Goal: Information Seeking & Learning: Learn about a topic

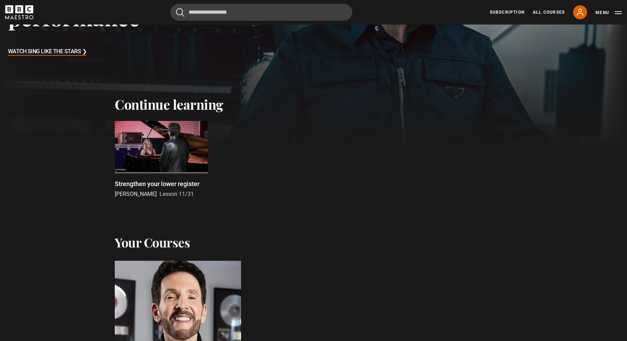
scroll to position [267, 0]
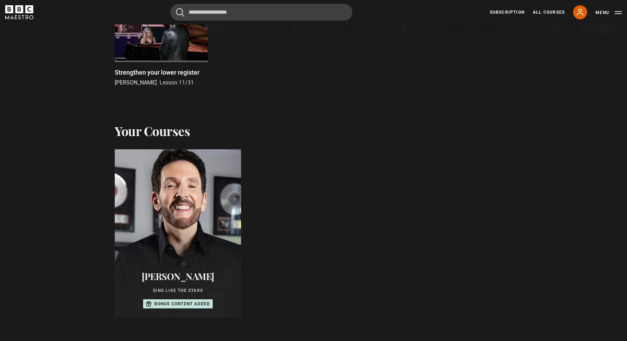
click at [173, 217] on div at bounding box center [178, 233] width 139 height 185
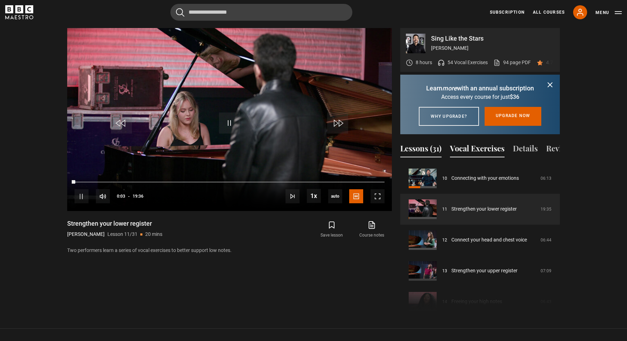
click at [476, 157] on button "Vocal Exercises" at bounding box center [477, 149] width 55 height 15
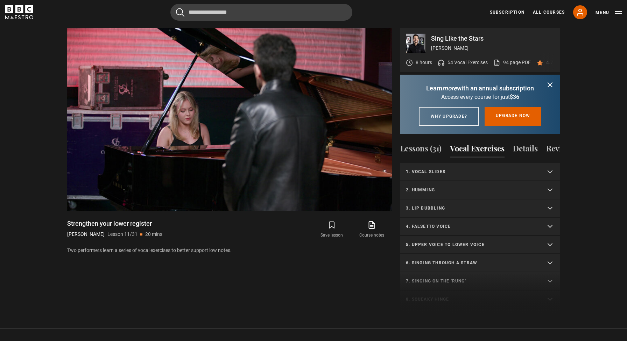
click at [457, 175] on p "1. Vocal slides" at bounding box center [472, 171] width 132 height 6
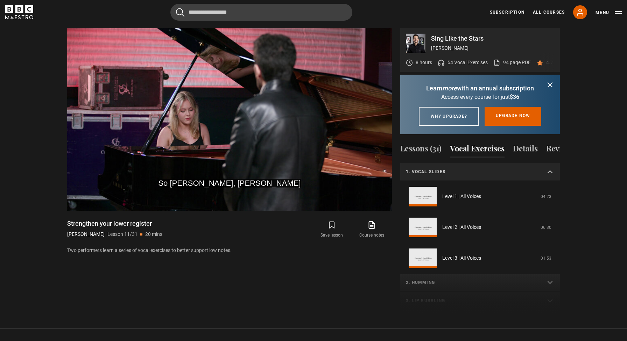
click at [459, 175] on p "1. Vocal slides" at bounding box center [472, 171] width 132 height 6
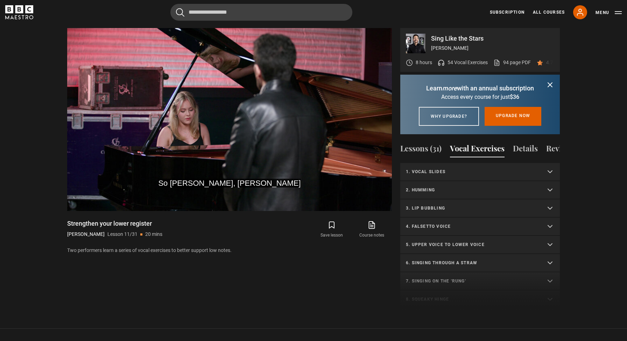
click at [459, 193] on p "2. Humming" at bounding box center [472, 190] width 132 height 6
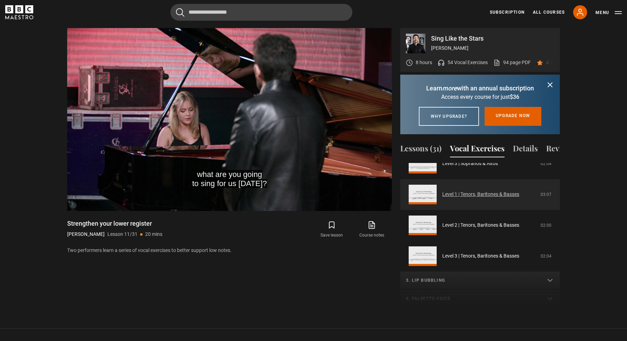
scroll to position [121, 0]
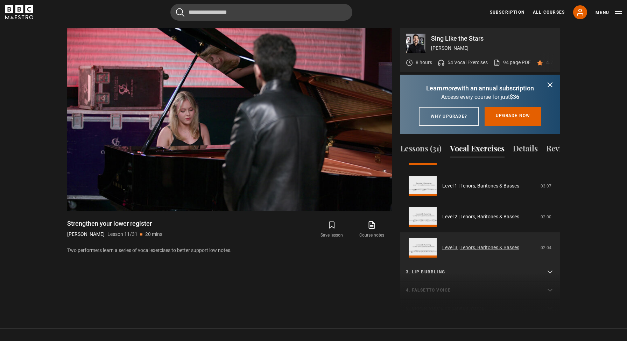
click at [473, 251] on link "Level 3 | Tenors, Baritones & Basses" at bounding box center [481, 247] width 77 height 7
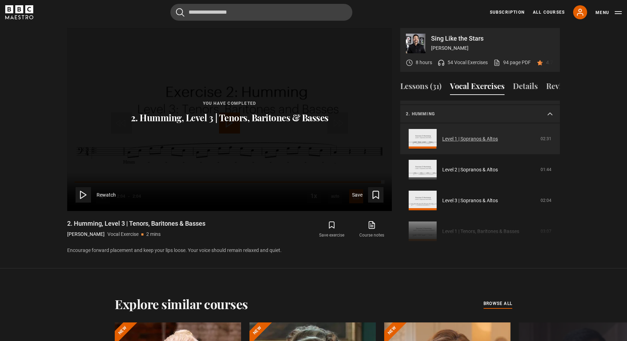
scroll to position [12, 0]
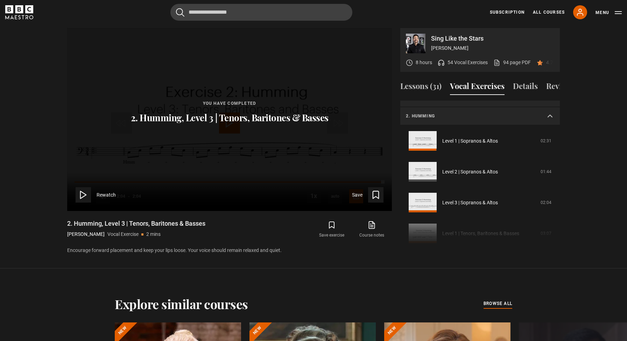
click at [470, 116] on p "2. Humming" at bounding box center [472, 116] width 132 height 6
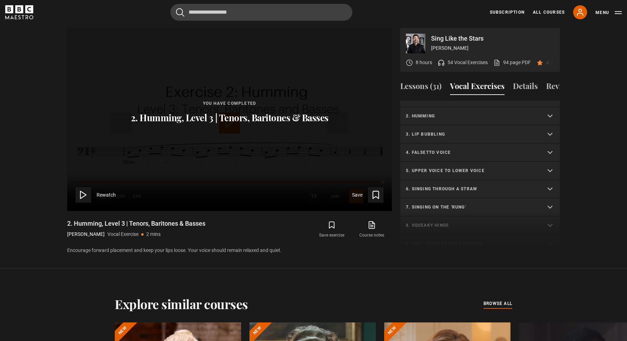
click at [468, 133] on p "3. Lip bubbling" at bounding box center [472, 134] width 132 height 6
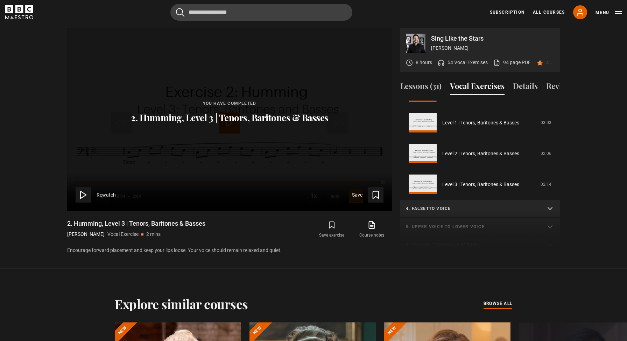
scroll to position [153, 0]
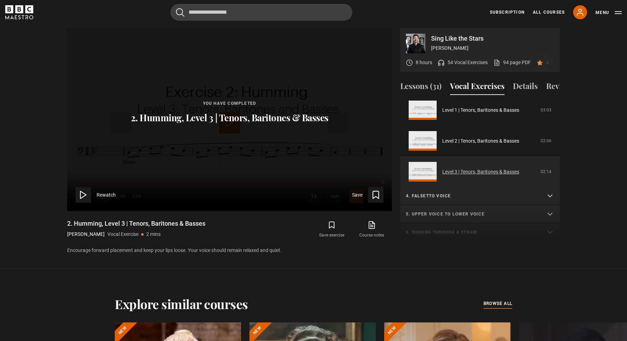
click at [476, 170] on link "Level 3 | Tenors, Baritones & Basses" at bounding box center [481, 171] width 77 height 7
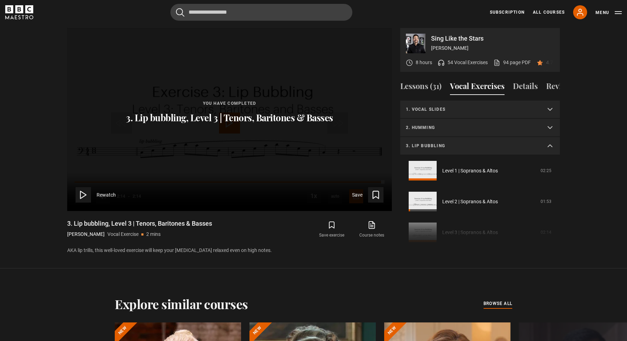
click at [466, 145] on p "3. Lip bubbling" at bounding box center [472, 145] width 132 height 6
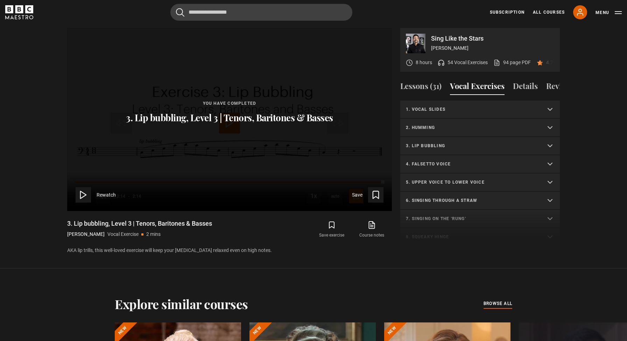
click at [463, 161] on p "4. Falsetto voice" at bounding box center [472, 164] width 132 height 6
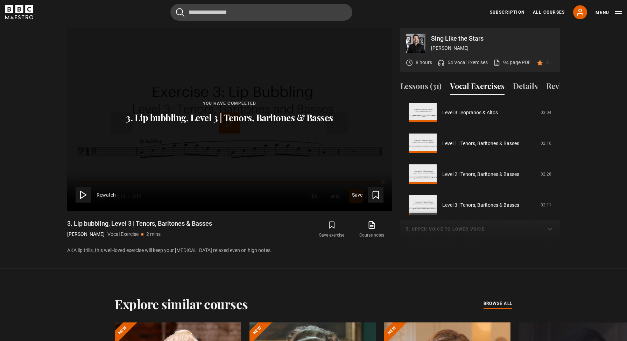
scroll to position [145, 0]
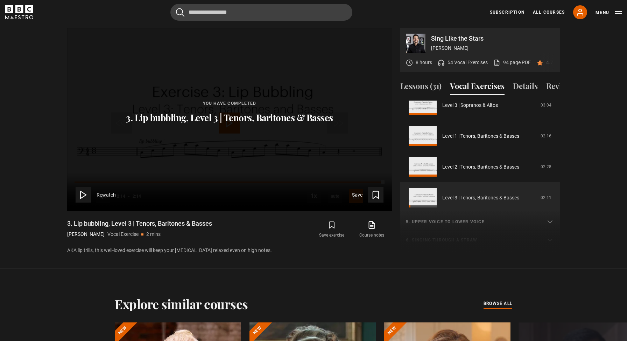
click at [470, 196] on link "Level 3 | Tenors, Baritones & Basses" at bounding box center [481, 197] width 77 height 7
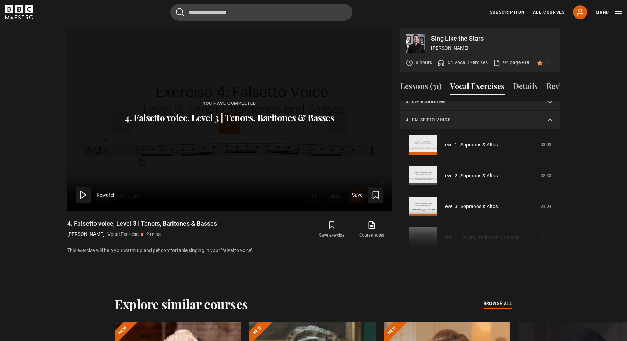
scroll to position [40, 0]
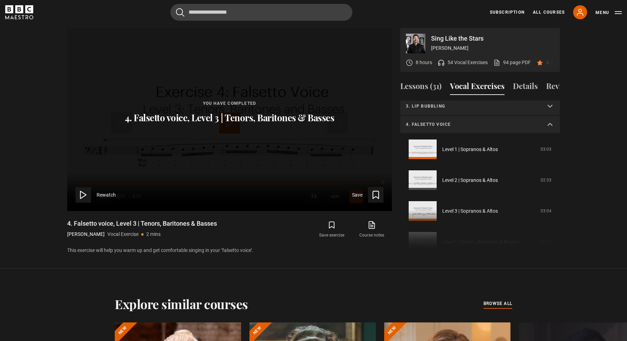
click at [475, 127] on p "4. Falsetto voice" at bounding box center [472, 124] width 132 height 6
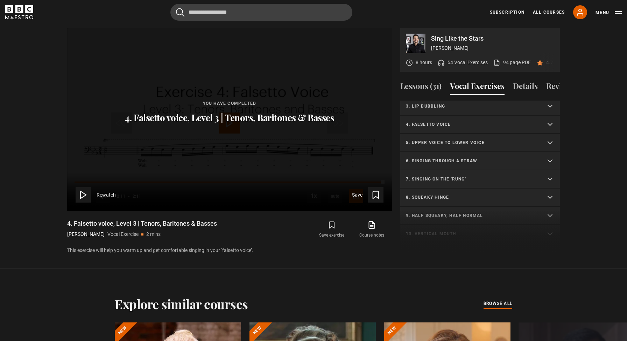
click at [474, 139] on p "5. Upper voice to lower voice" at bounding box center [472, 142] width 132 height 6
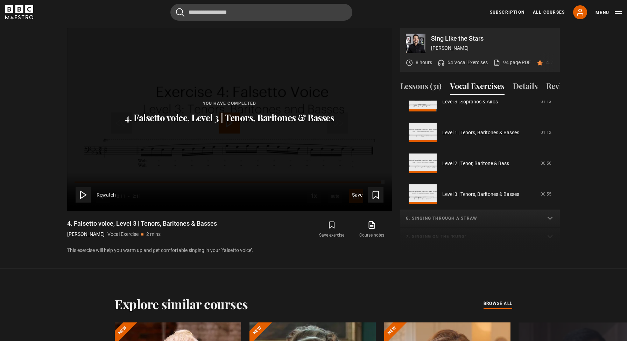
scroll to position [169, 0]
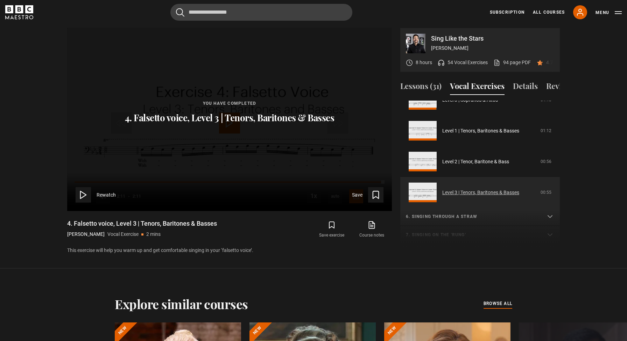
click at [478, 190] on link "Level 3 | Tenors, Baritones & Basses" at bounding box center [481, 192] width 77 height 7
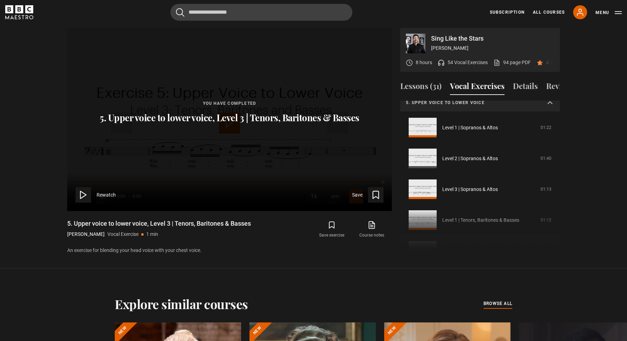
scroll to position [71, 0]
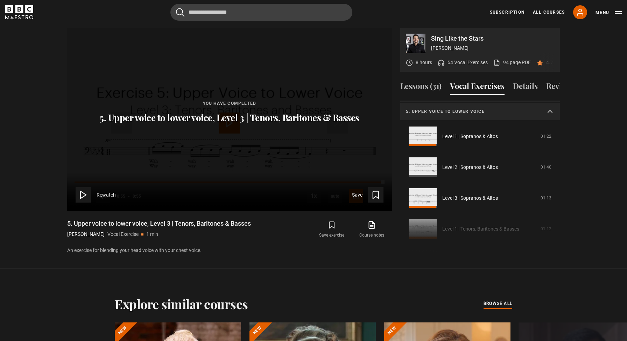
click at [469, 111] on p "5. Upper voice to lower voice" at bounding box center [472, 111] width 132 height 6
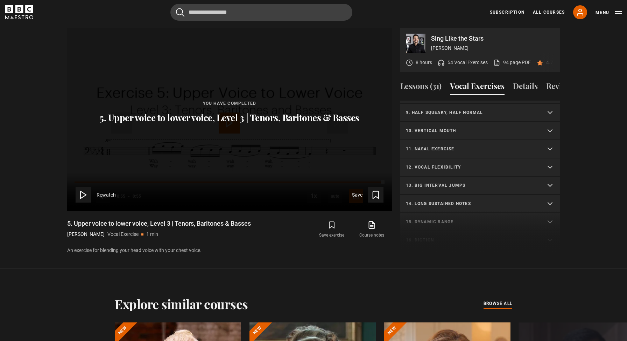
scroll to position [143, 0]
click at [464, 147] on p "11. Nasal exercise" at bounding box center [472, 148] width 132 height 6
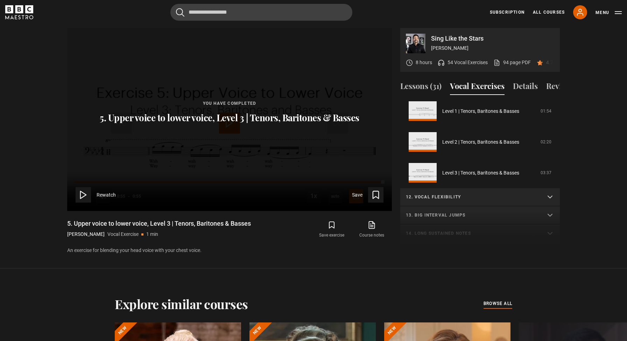
scroll to position [299, 0]
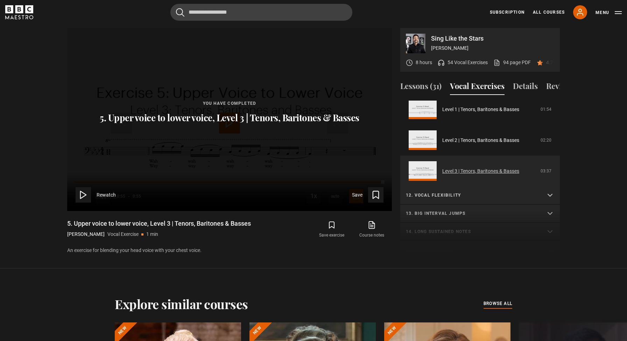
click at [476, 169] on link "Level 3 | Tenors, Baritones & Basses" at bounding box center [481, 170] width 77 height 7
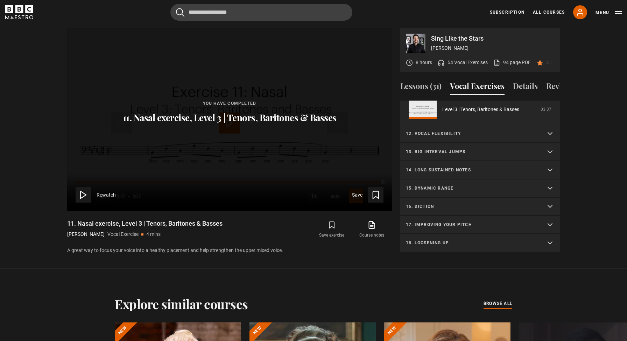
scroll to position [361, 0]
